Goal: Communication & Community: Answer question/provide support

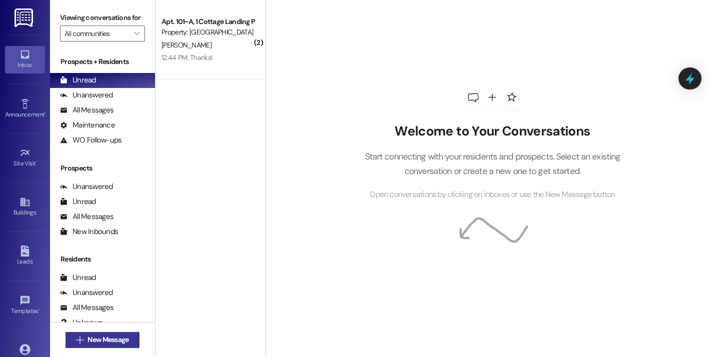
click at [104, 342] on span "New Message" at bounding box center [108, 340] width 41 height 11
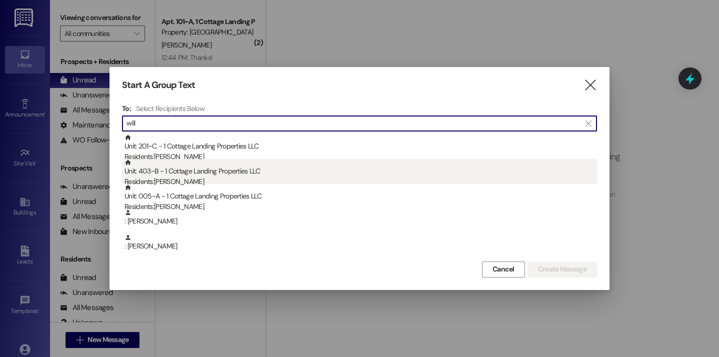
click at [225, 173] on div "Unit: 403~B - 1 Cottage Landing Properties LLC Residents: Natalie Williams" at bounding box center [361, 173] width 473 height 29
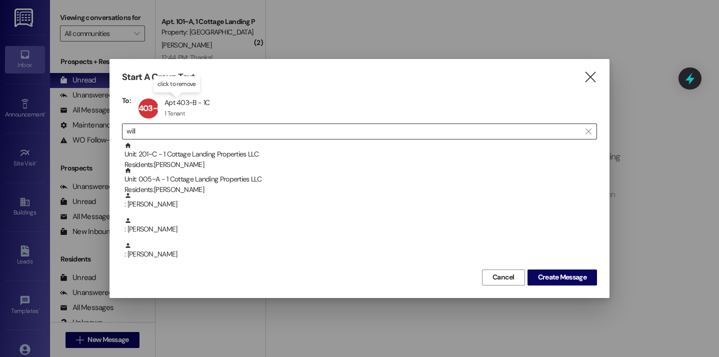
click at [225, 132] on input "will" at bounding box center [354, 132] width 454 height 14
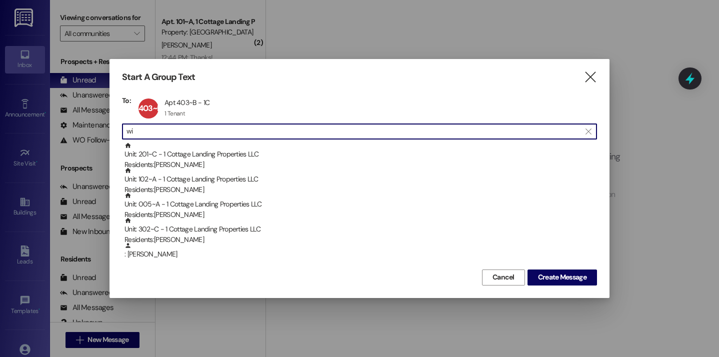
type input "w"
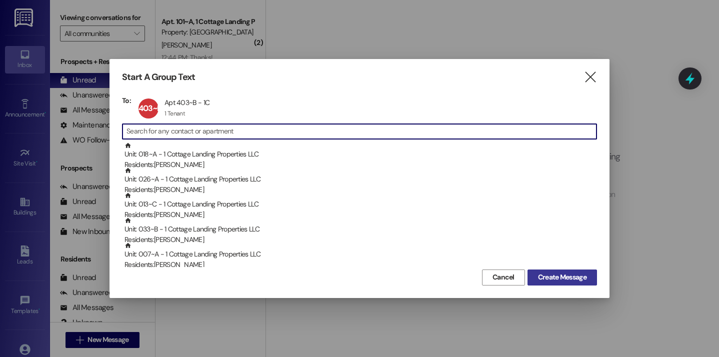
click at [573, 279] on span "Create Message" at bounding box center [562, 277] width 49 height 11
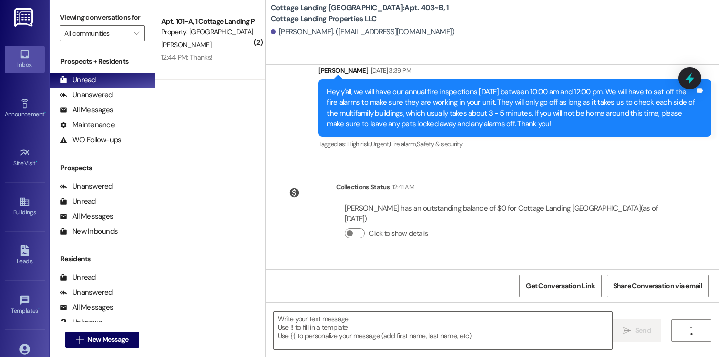
scroll to position [1263, 0]
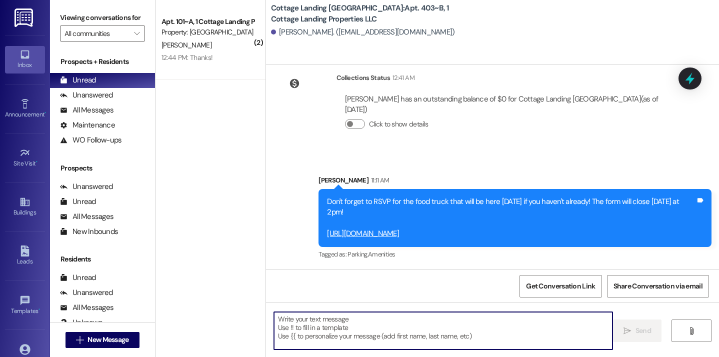
click at [318, 321] on textarea at bounding box center [443, 331] width 339 height 38
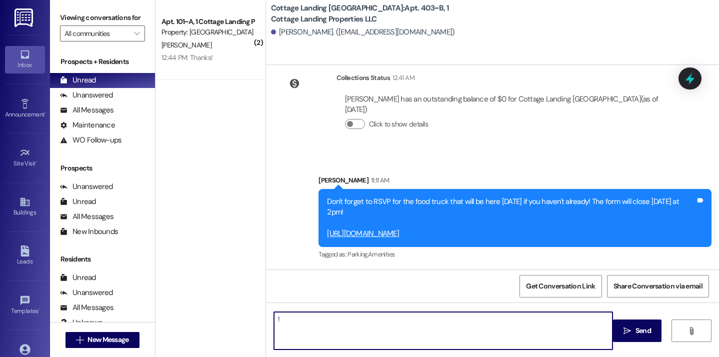
type textarea "!!"
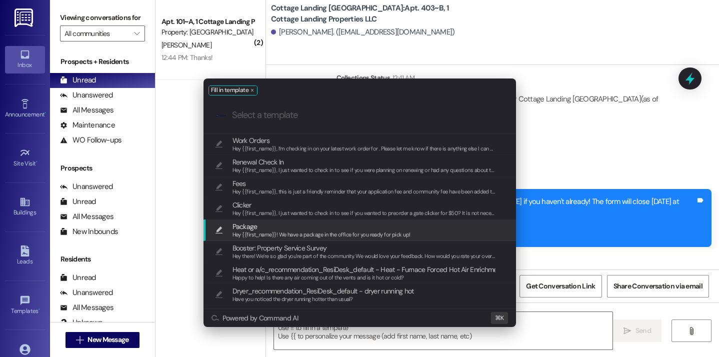
click at [256, 227] on span "Package" at bounding box center [245, 226] width 25 height 11
type textarea "Hey {{first_name}}! We have a package in the office for you ready for pick up!"
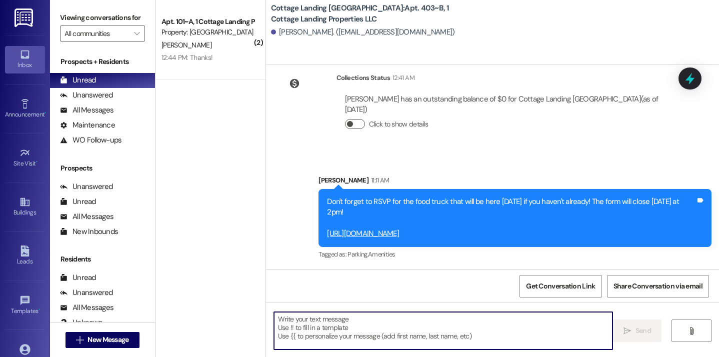
scroll to position [1333, 0]
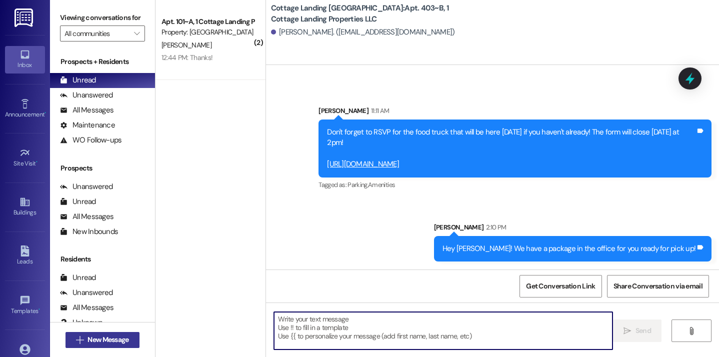
click at [96, 335] on span "New Message" at bounding box center [108, 340] width 41 height 11
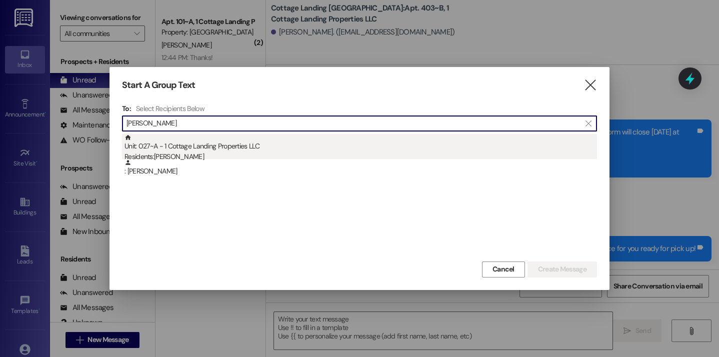
type input "lalond"
click at [206, 136] on div "Unit: 027~A - 1 Cottage Landing Properties LLC Residents: Brennan Lalonde" at bounding box center [361, 148] width 473 height 29
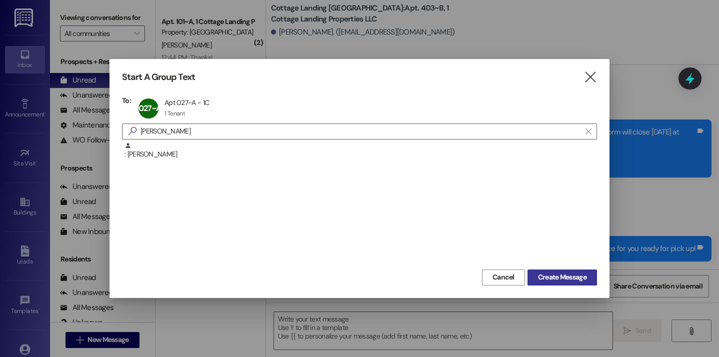
click at [573, 274] on span "Create Message" at bounding box center [562, 277] width 49 height 11
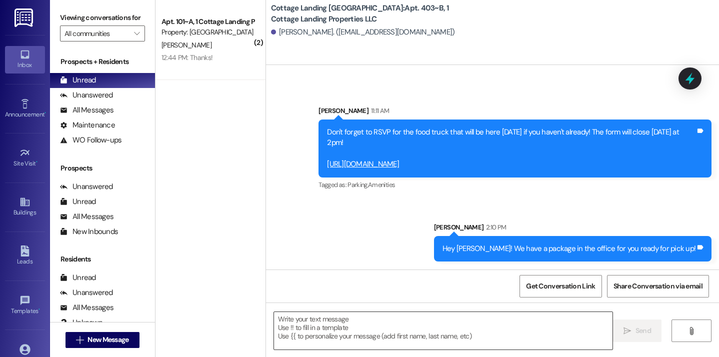
click at [392, 321] on textarea at bounding box center [443, 331] width 339 height 38
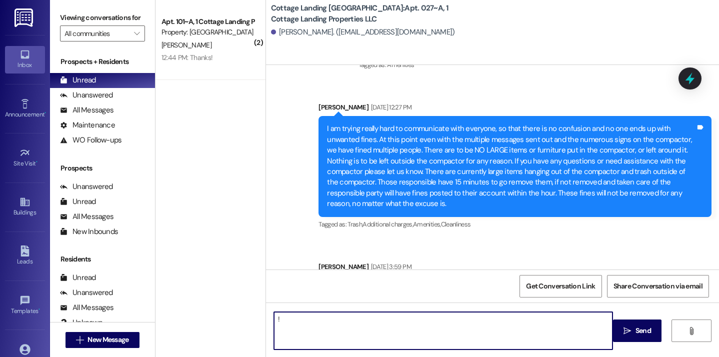
type textarea "!!"
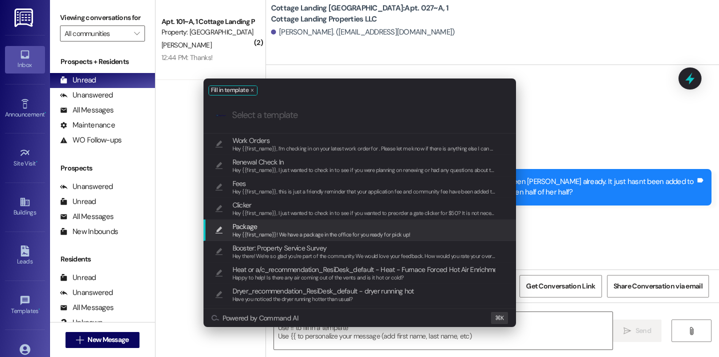
click at [317, 235] on span "Hey {{first_name}}! We have a package in the office for you ready for pick up!" at bounding box center [322, 234] width 178 height 7
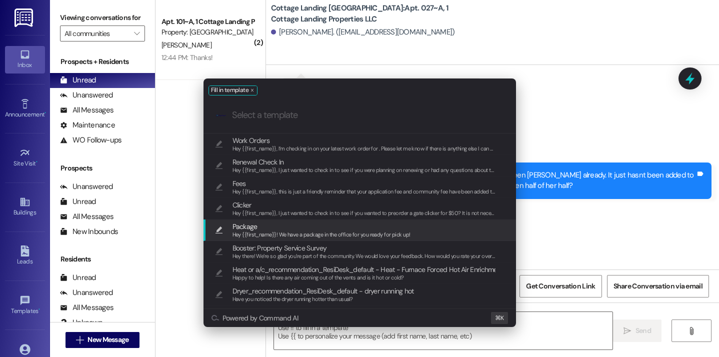
type textarea "Hey {{first_name}}! We have a package in the office for you ready for pick up!"
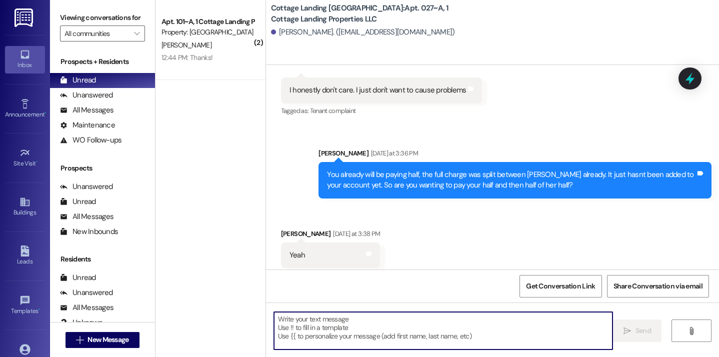
scroll to position [5174, 0]
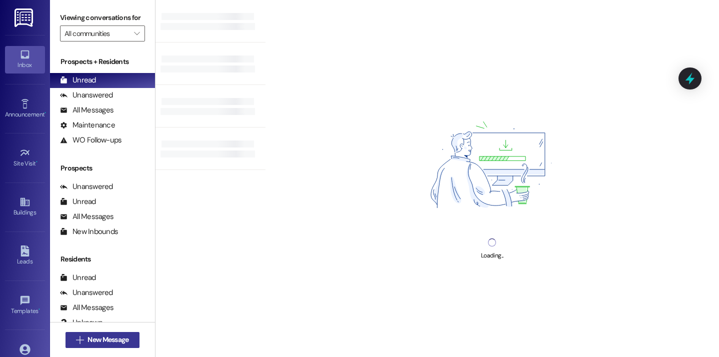
click at [121, 344] on span "New Message" at bounding box center [108, 340] width 41 height 11
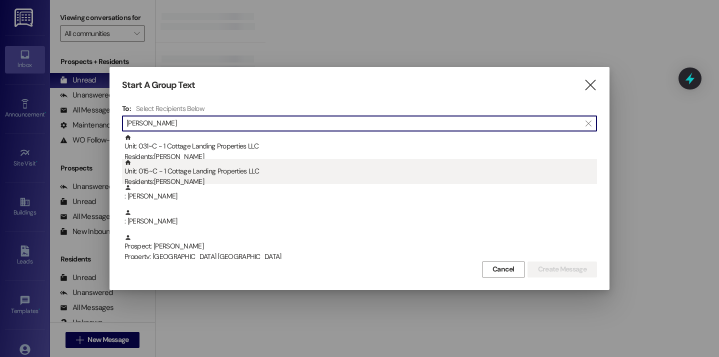
type input "hudson"
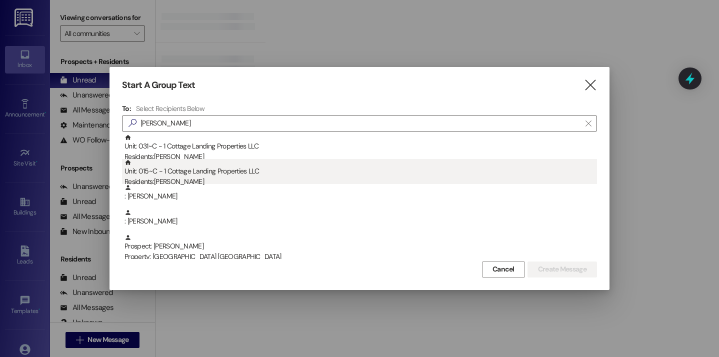
click at [222, 179] on div "Residents: Rebekah Hudson" at bounding box center [361, 182] width 473 height 11
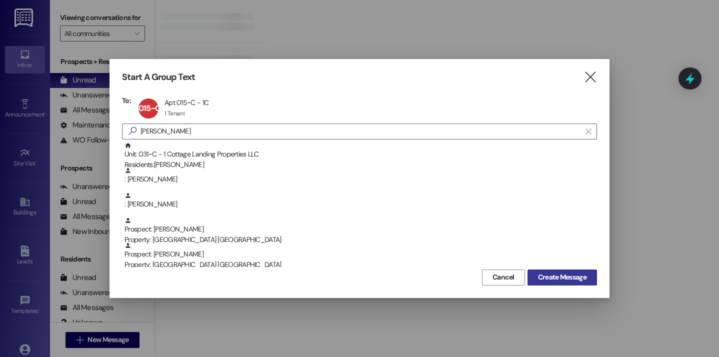
click at [565, 280] on span "Create Message" at bounding box center [562, 277] width 49 height 11
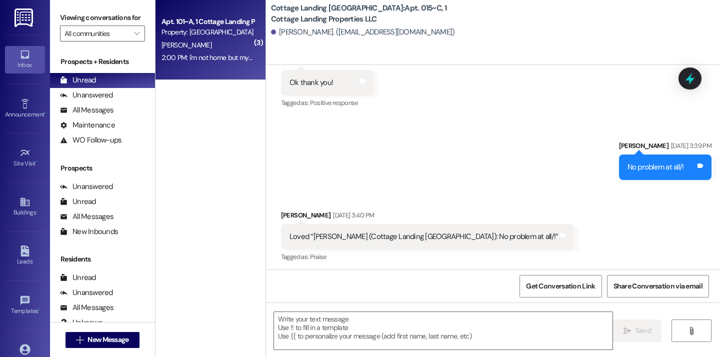
scroll to position [2434, 0]
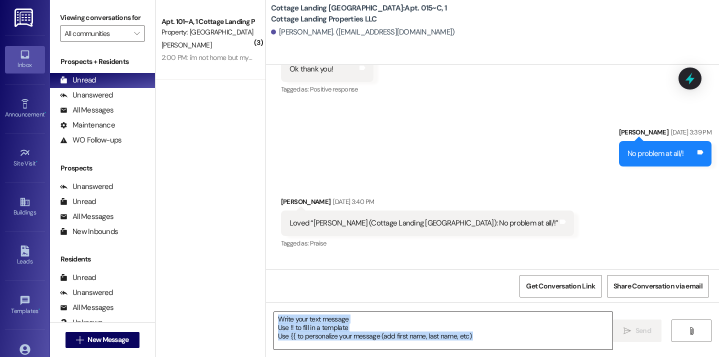
click at [329, 321] on textarea at bounding box center [443, 331] width 339 height 38
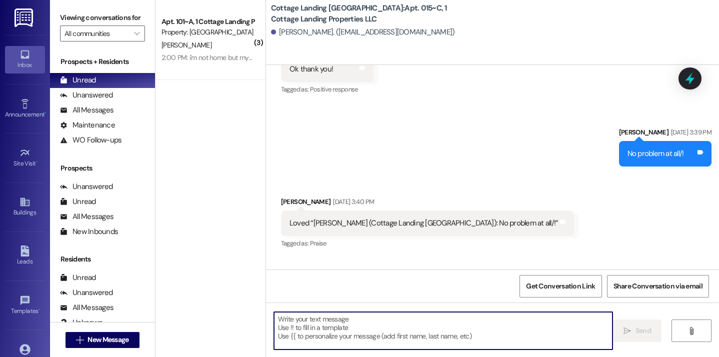
click at [373, 326] on textarea at bounding box center [443, 331] width 339 height 38
type textarea "!!"
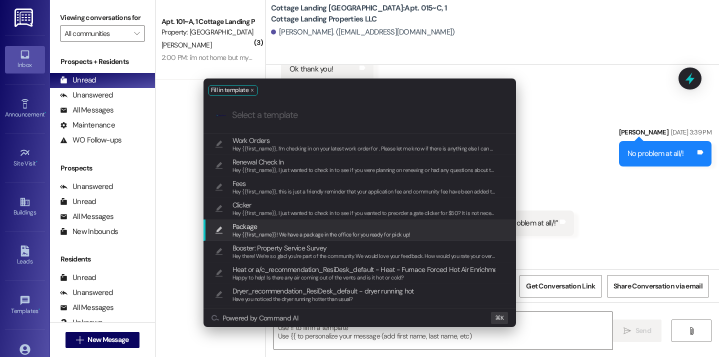
click at [312, 223] on span "Package" at bounding box center [322, 226] width 178 height 11
type textarea "Hey {{first_name}}! We have a package in the office for you ready for pick up!"
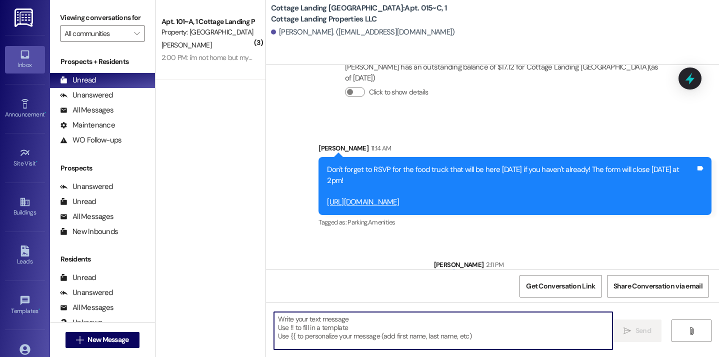
scroll to position [2892, 0]
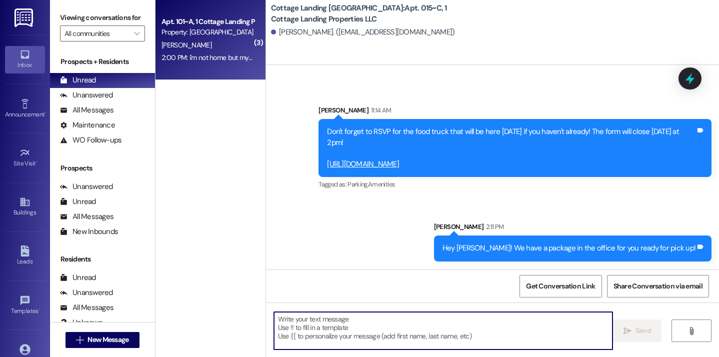
click at [200, 54] on div "2:00 PM: i'm not home but my roommate is 2:00 PM: i'm not home but my roommate …" at bounding box center [224, 57] width 125 height 9
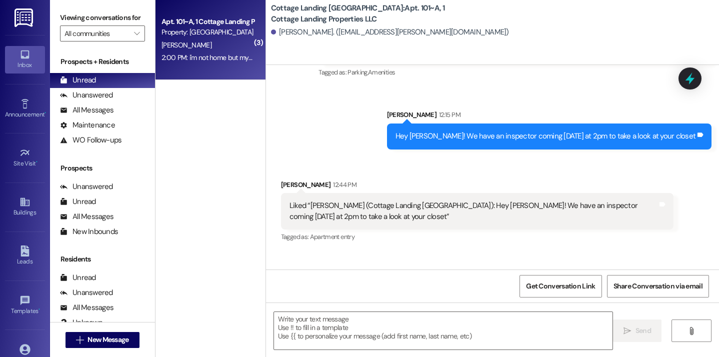
scroll to position [22243, 0]
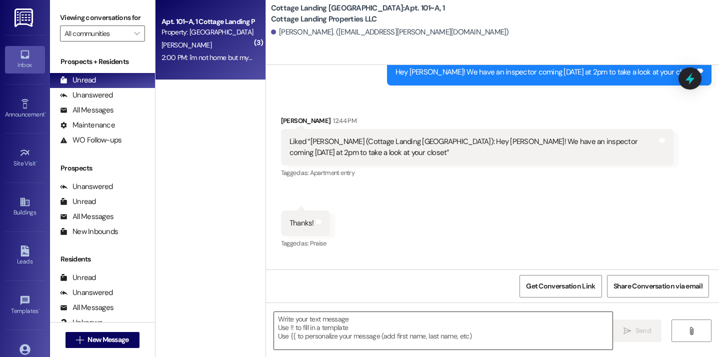
click at [299, 315] on textarea at bounding box center [443, 331] width 339 height 38
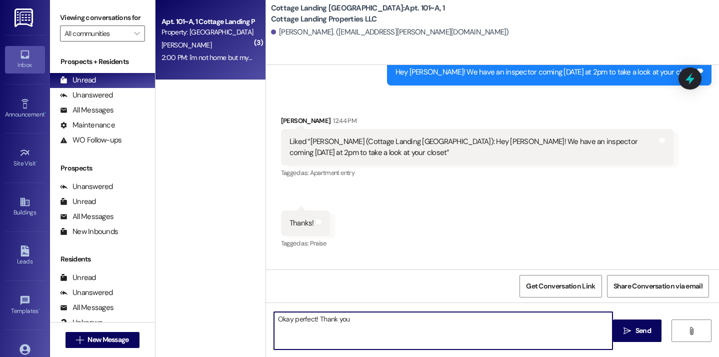
type textarea "Okay perfect! Thank you!"
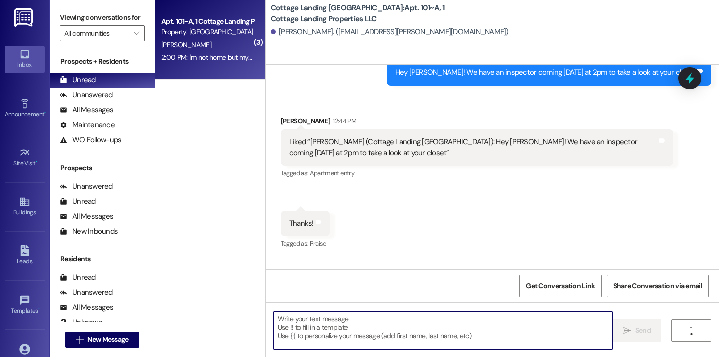
scroll to position [22313, 0]
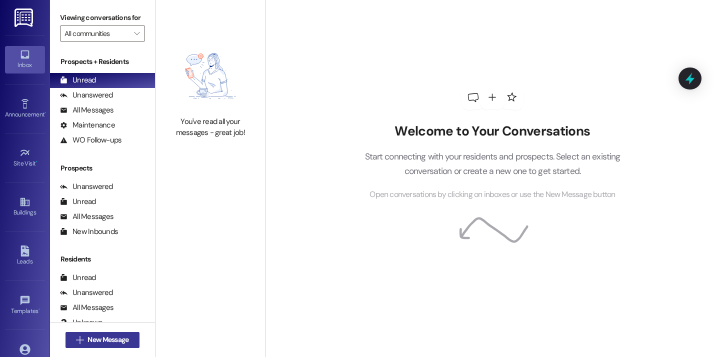
click at [119, 341] on span "New Message" at bounding box center [108, 340] width 41 height 11
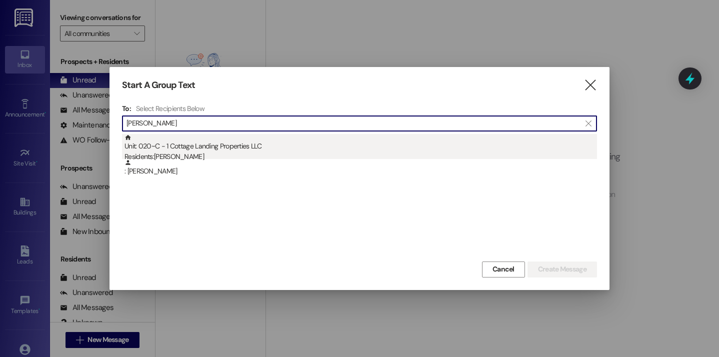
type input "[PERSON_NAME]"
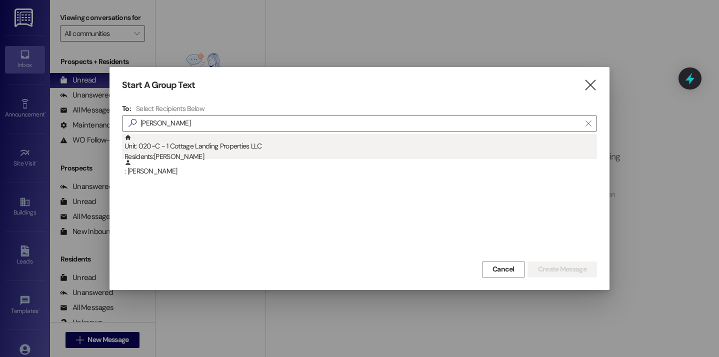
click at [203, 150] on div "Unit: 020~C - 1 Cottage Landing Properties LLC Residents: [PERSON_NAME]" at bounding box center [361, 148] width 473 height 29
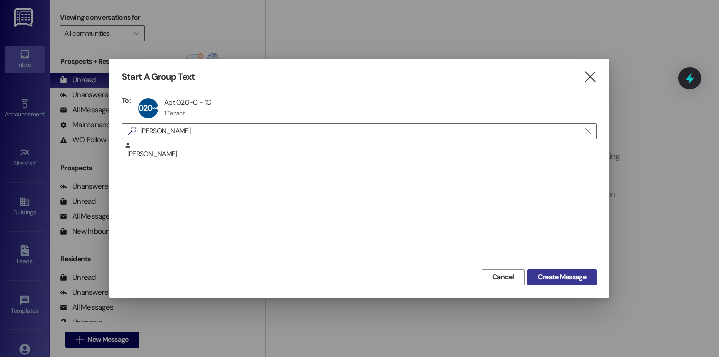
click at [548, 278] on span "Create Message" at bounding box center [562, 277] width 49 height 11
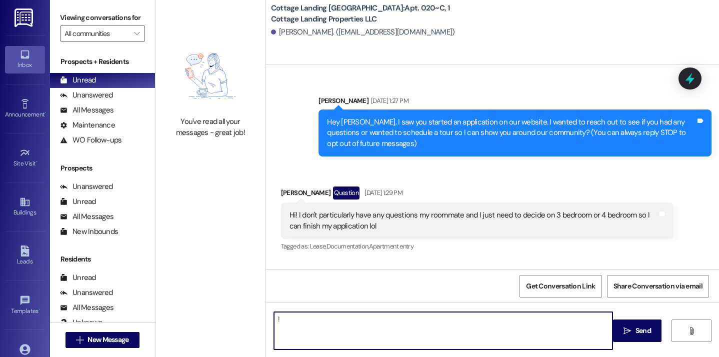
scroll to position [34813, 0]
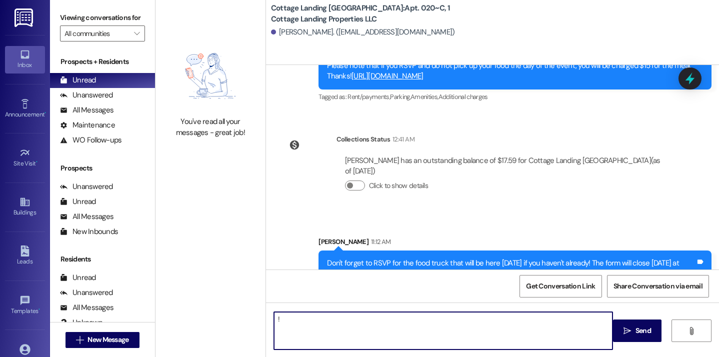
type textarea "!!"
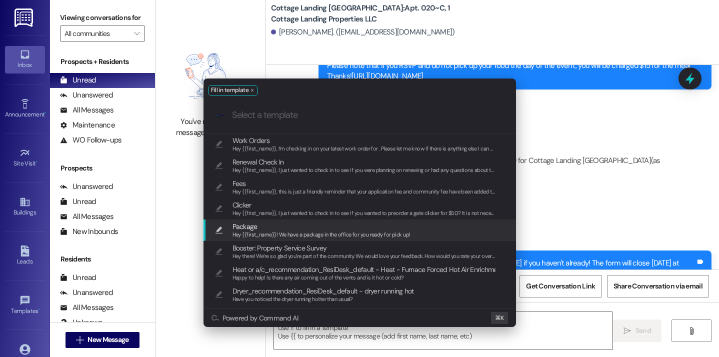
click at [262, 235] on span "Hey {{first_name}}! We have a package in the office for you ready for pick up!" at bounding box center [322, 234] width 178 height 7
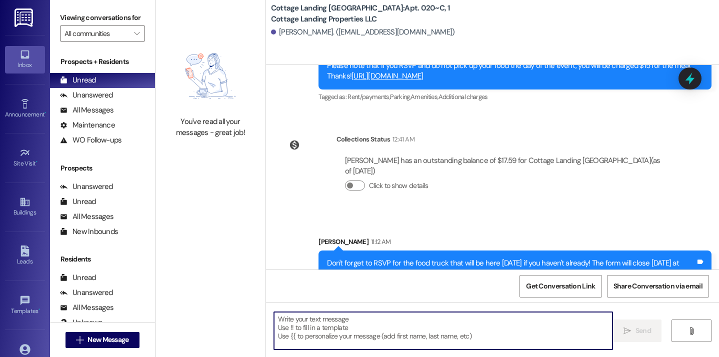
type textarea "Hey {{first_name}}! We have a package in the office for you ready for pick up!"
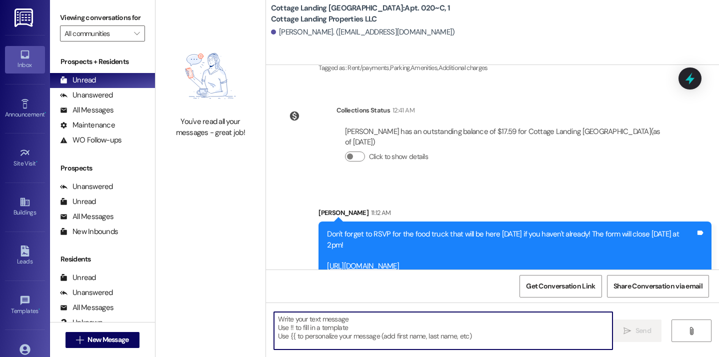
scroll to position [34883, 0]
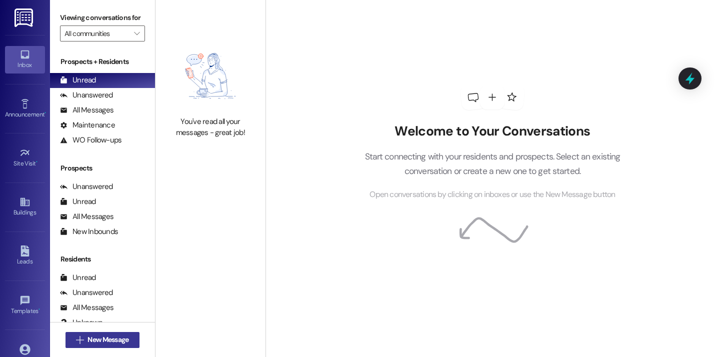
click at [102, 336] on span "New Message" at bounding box center [108, 340] width 41 height 11
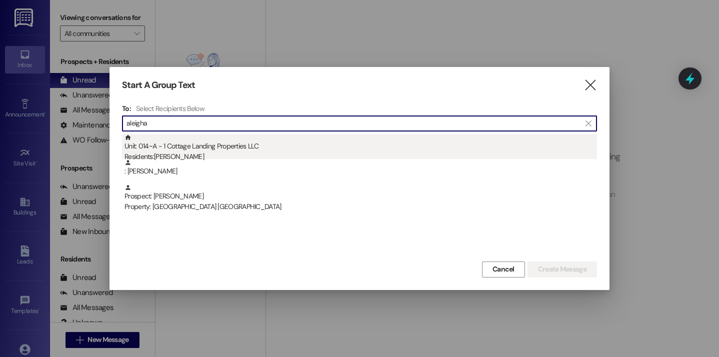
type input "aleigha"
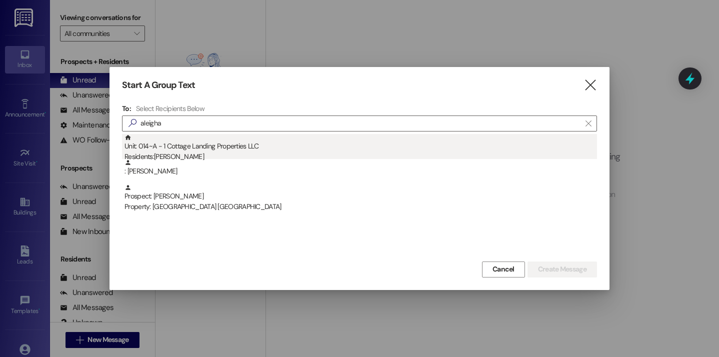
click at [214, 146] on div "Unit: 014~A - 1 Cottage Landing Properties LLC Residents: Aleigha Le" at bounding box center [361, 148] width 473 height 29
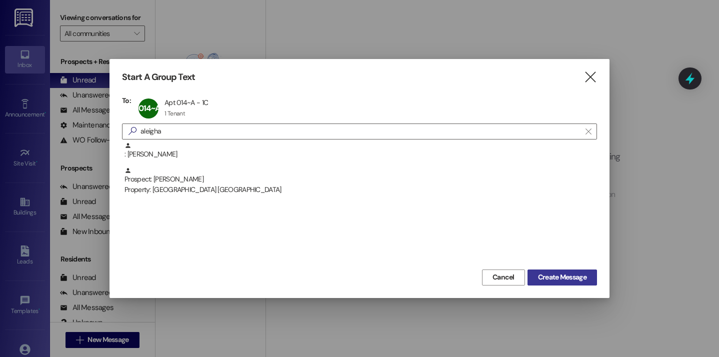
click at [531, 274] on button "Create Message" at bounding box center [563, 278] width 70 height 16
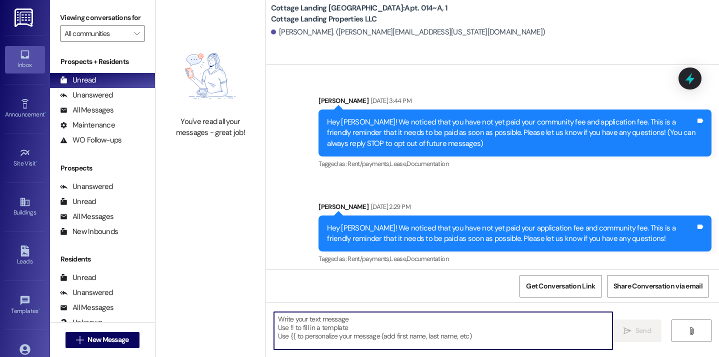
click at [304, 334] on textarea at bounding box center [443, 331] width 339 height 38
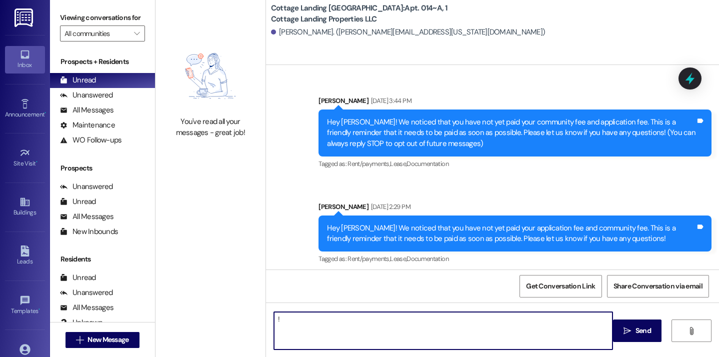
type textarea "!!"
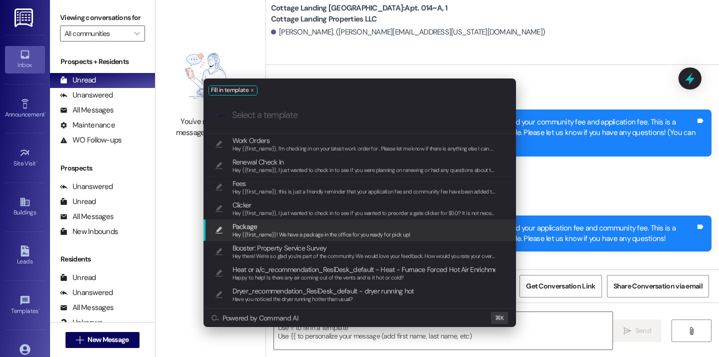
click at [264, 230] on span "Package" at bounding box center [322, 226] width 178 height 11
type textarea "Hey {{first_name}}! We have a package in the office for you ready for pick up!"
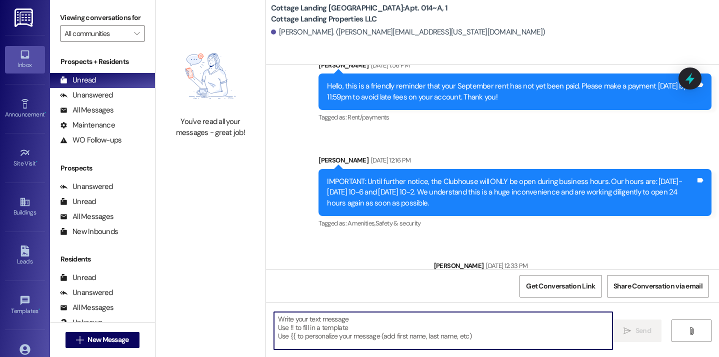
scroll to position [1530, 0]
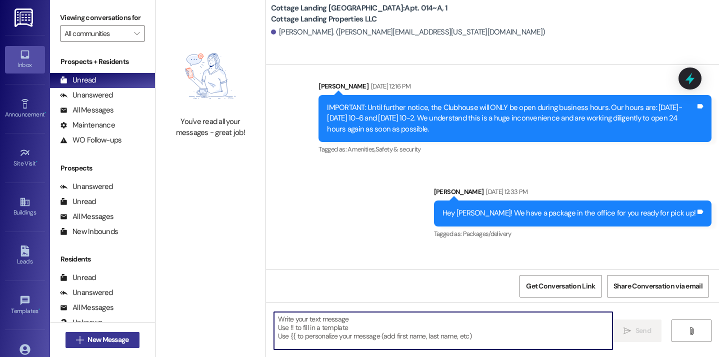
click at [116, 343] on span "New Message" at bounding box center [108, 340] width 41 height 11
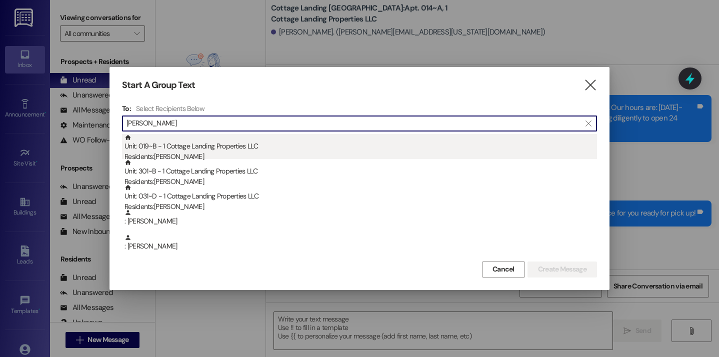
type input "bertran"
click at [242, 143] on div "Unit: 019~B - 1 Cottage Landing Properties LLC Residents: Madden Bertrand" at bounding box center [361, 148] width 473 height 29
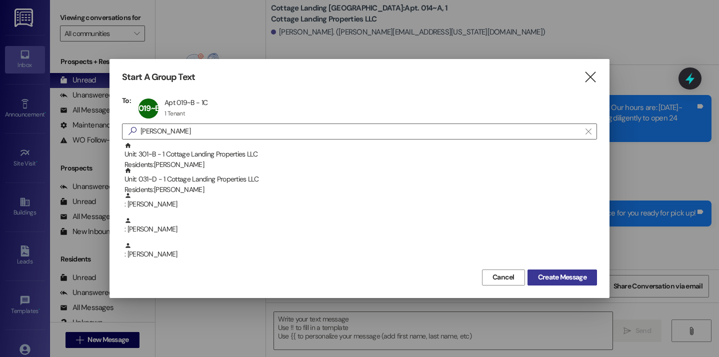
click at [556, 277] on span "Create Message" at bounding box center [562, 277] width 49 height 11
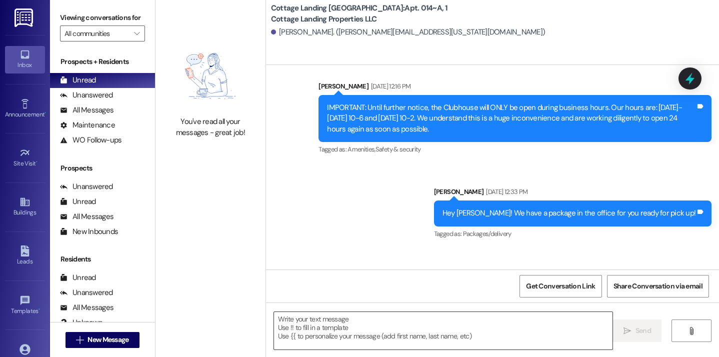
click at [438, 339] on textarea at bounding box center [443, 331] width 339 height 38
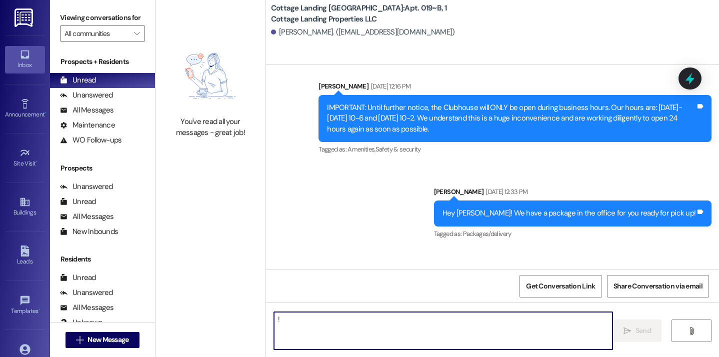
type textarea "!!"
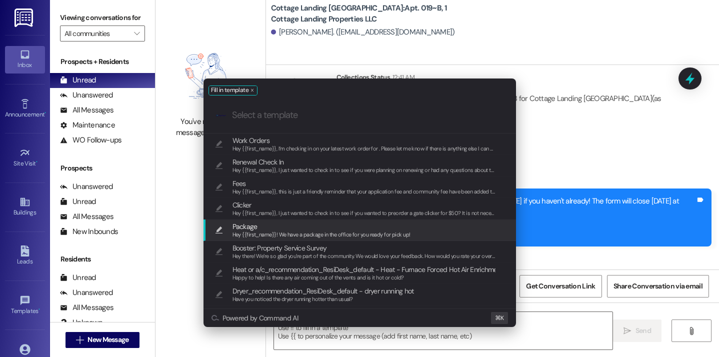
scroll to position [17153, 0]
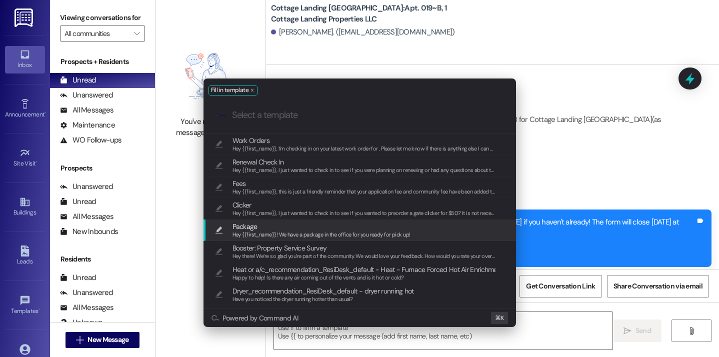
click at [346, 220] on div "Package Hey {{first_name}}! We have a package in the office for you ready for p…" at bounding box center [360, 231] width 313 height 22
type textarea "Hey {{first_name}}! We have a package in the office for you ready for pick up!"
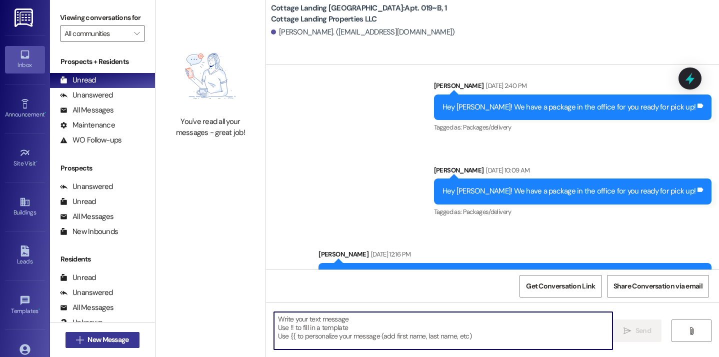
click at [106, 340] on span "New Message" at bounding box center [108, 340] width 41 height 11
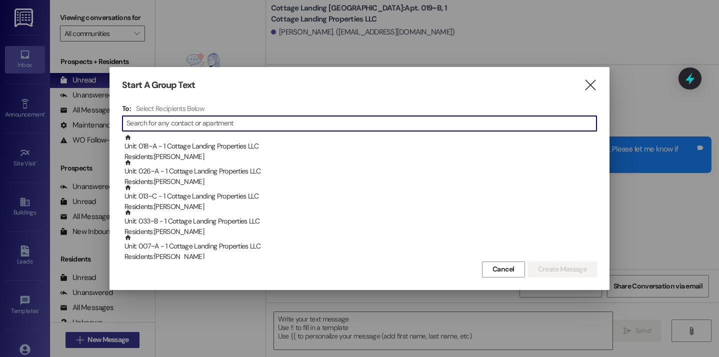
scroll to position [14047, 0]
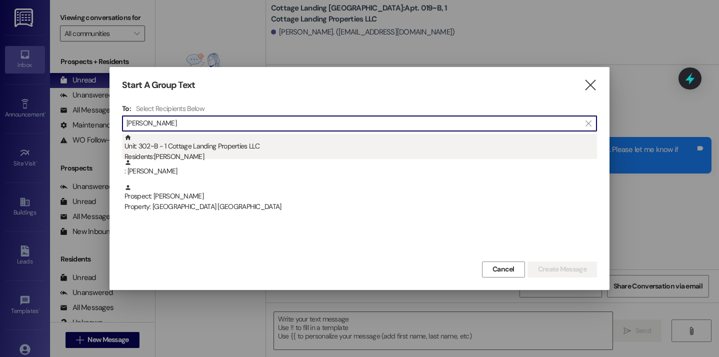
type input "bufkin"
click at [202, 147] on div "Unit: 302~B - 1 Cottage Landing Properties LLC Residents: Taylor Bufkin" at bounding box center [361, 148] width 473 height 29
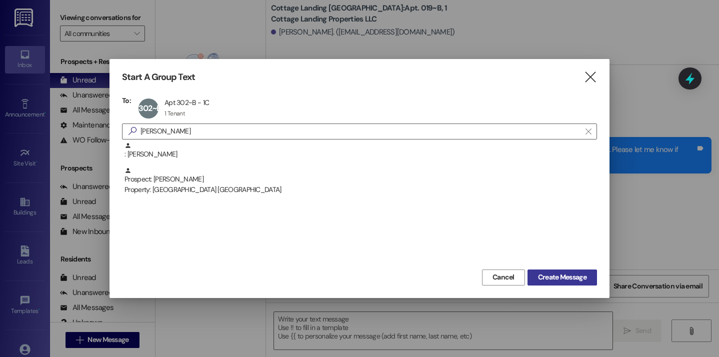
click at [558, 281] on span "Create Message" at bounding box center [562, 277] width 49 height 11
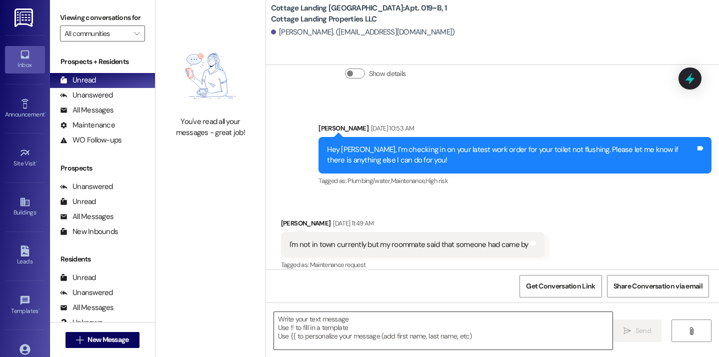
click at [459, 326] on textarea at bounding box center [443, 331] width 339 height 38
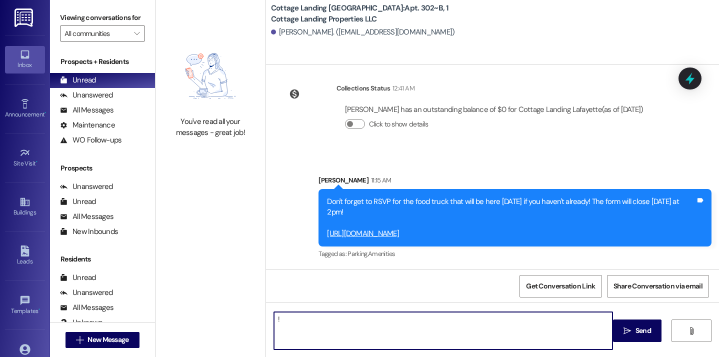
scroll to position [1957, 0]
type textarea "!!"
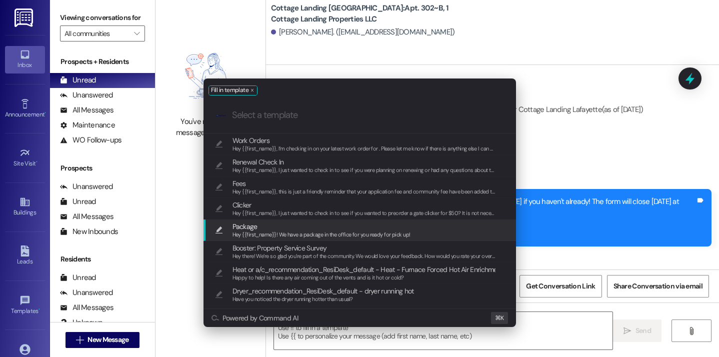
click at [332, 225] on span "Package" at bounding box center [322, 226] width 178 height 11
type textarea "Hey {{first_name}}! We have a package in the office for you ready for pick up!"
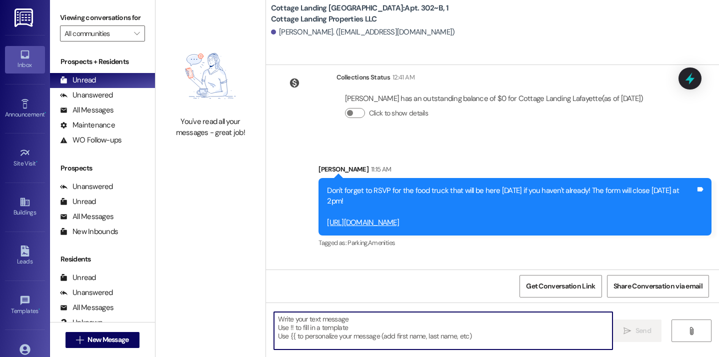
scroll to position [2026, 0]
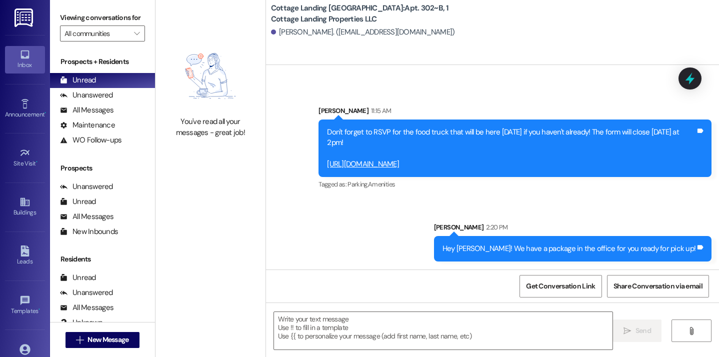
click at [93, 348] on div " New Message" at bounding box center [103, 340] width 74 height 25
click at [91, 339] on span "New Message" at bounding box center [108, 340] width 41 height 11
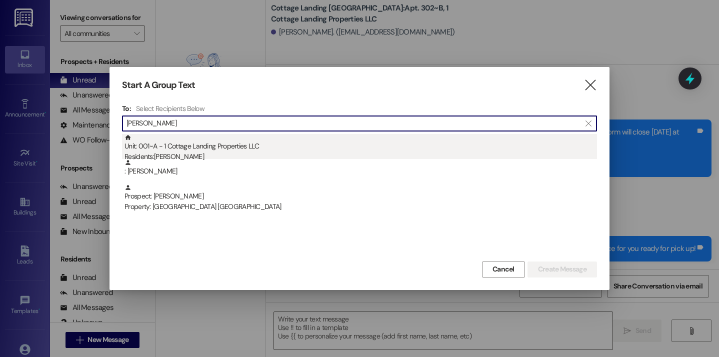
type input "webb"
click at [202, 153] on div "Residents: Allison Webb" at bounding box center [361, 157] width 473 height 11
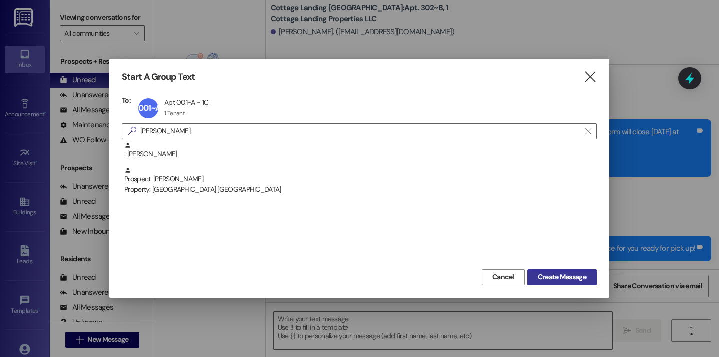
click at [563, 275] on span "Create Message" at bounding box center [562, 277] width 49 height 11
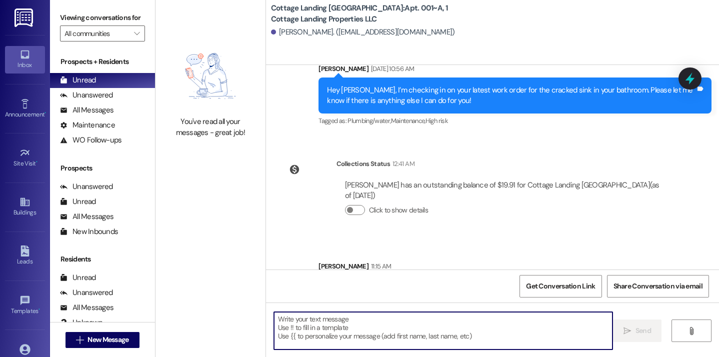
click at [477, 312] on textarea at bounding box center [443, 331] width 339 height 38
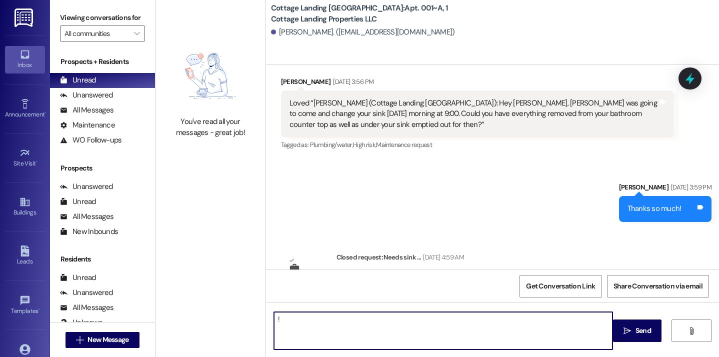
scroll to position [1279, 0]
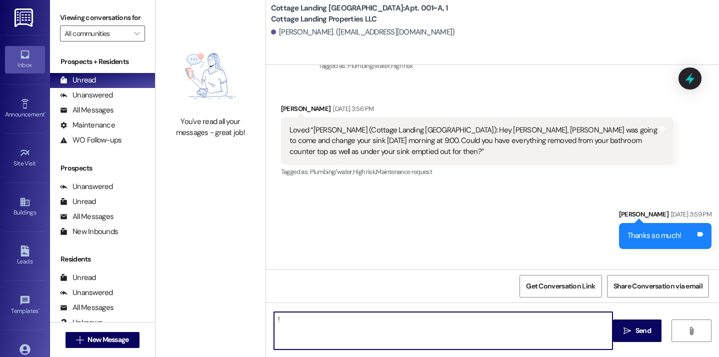
type textarea "!!"
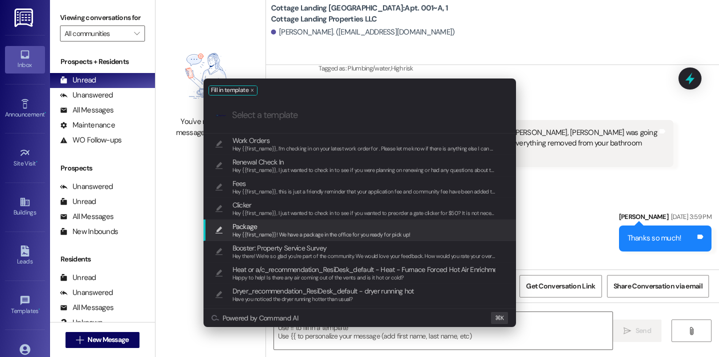
click at [341, 225] on span "Package" at bounding box center [322, 226] width 178 height 11
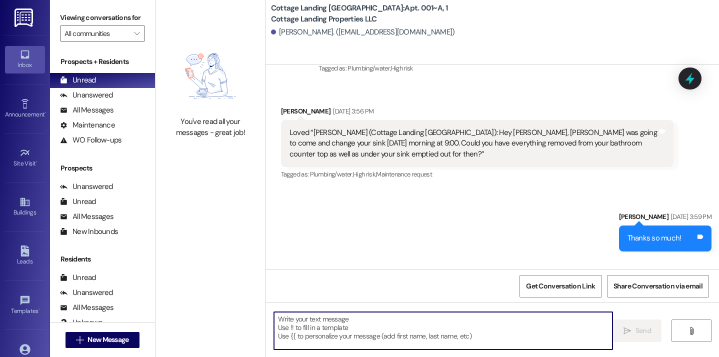
type textarea "Hey {{first_name}}! We have a package in the office for you ready for pick up!"
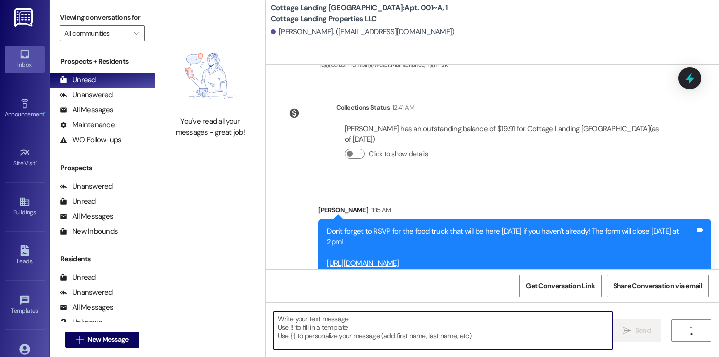
scroll to position [1747, 0]
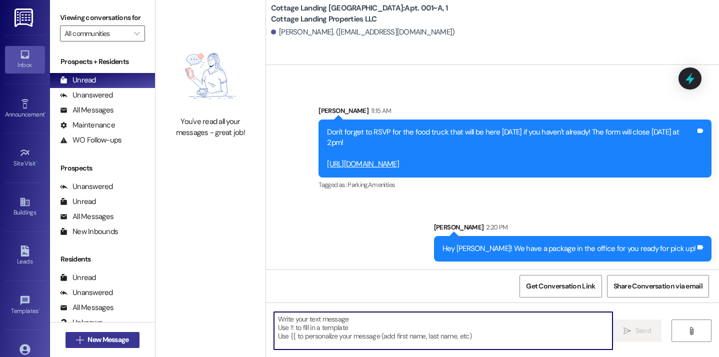
click at [119, 341] on span "New Message" at bounding box center [108, 340] width 41 height 11
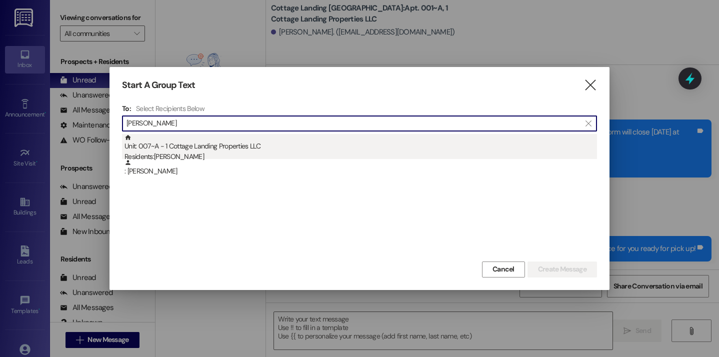
type input "cayette"
click at [278, 148] on div "Unit: 007~A - 1 Cottage Landing Properties LLC Residents: Alexis Cayette" at bounding box center [361, 148] width 473 height 29
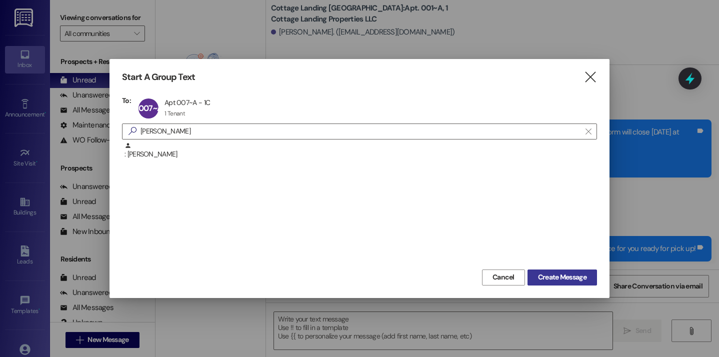
click at [567, 281] on span "Create Message" at bounding box center [562, 277] width 49 height 11
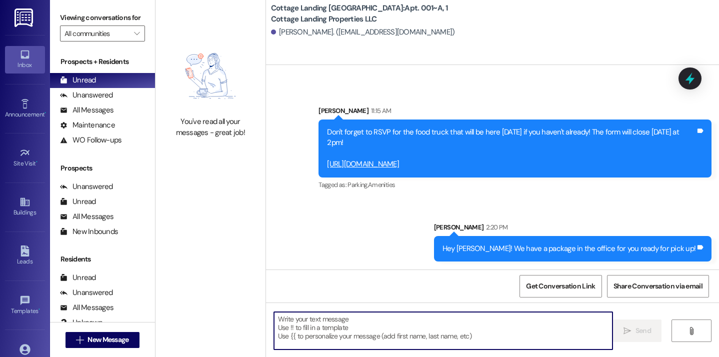
click at [473, 327] on textarea at bounding box center [443, 331] width 339 height 38
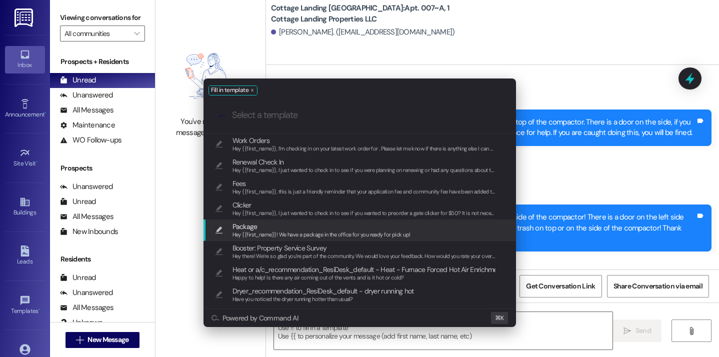
scroll to position [34888, 0]
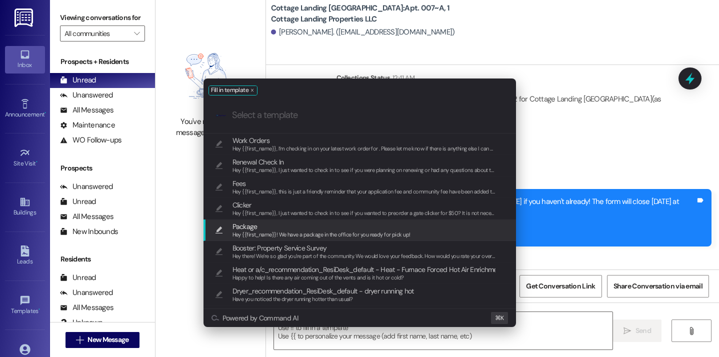
click at [354, 229] on span "Package" at bounding box center [322, 226] width 178 height 11
type textarea "Hey {{first_name}}! We have a package in the office for you ready for pick up!"
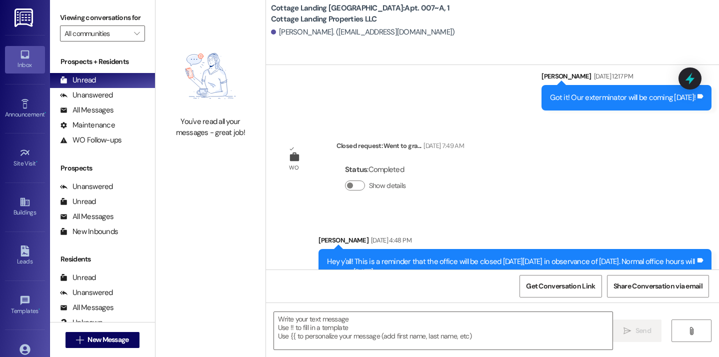
scroll to position [31131, 0]
